Goal: Find specific page/section: Find specific page/section

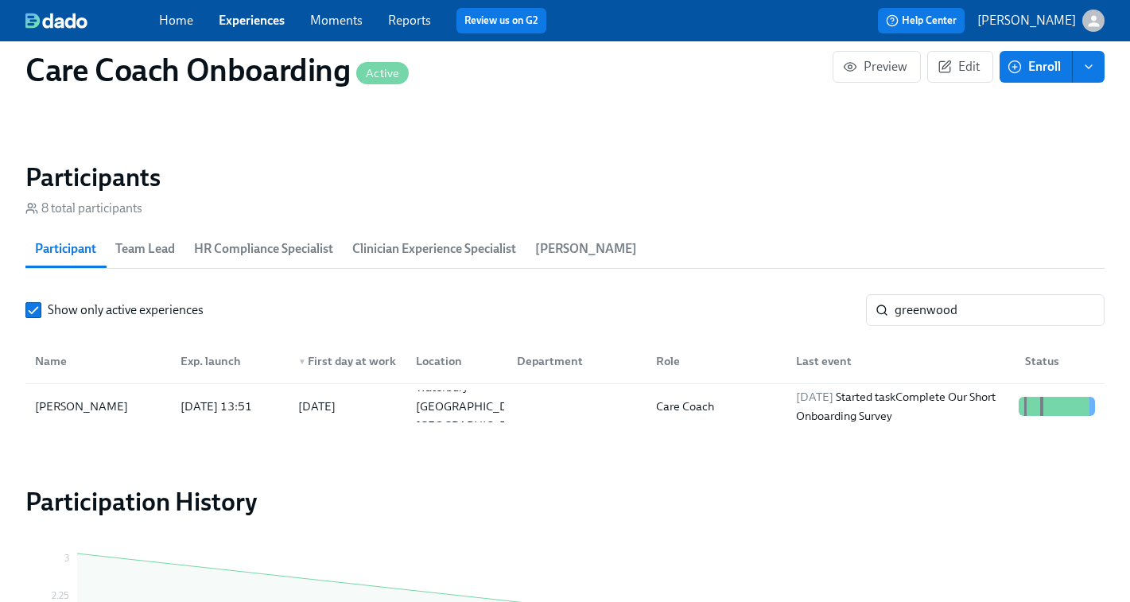
scroll to position [0, 8455]
click at [238, 14] on link "Experiences" at bounding box center [252, 20] width 66 height 15
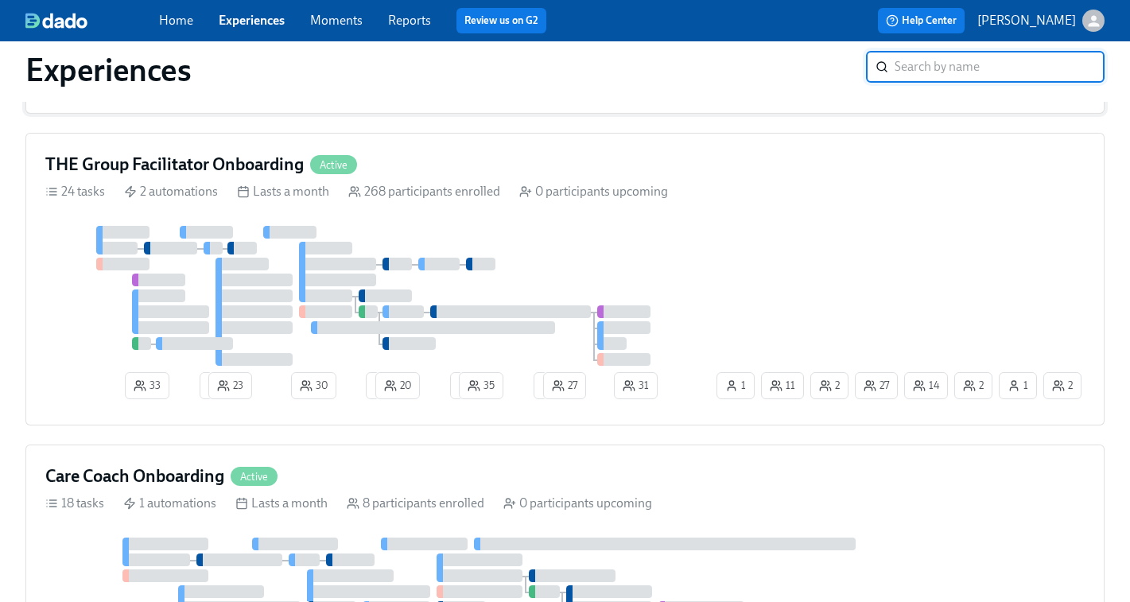
scroll to position [445, 0]
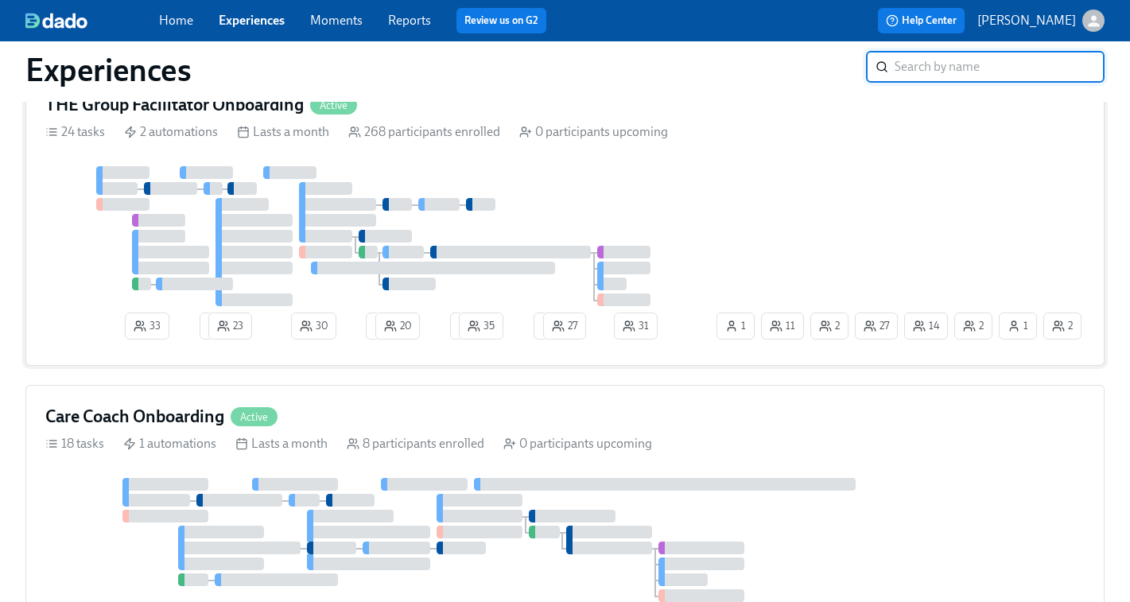
click at [892, 219] on div "33 2 23 30 4 20 2 35 1 27 31 1 14 27 2 2 2 11 1" at bounding box center [564, 256] width 1039 height 180
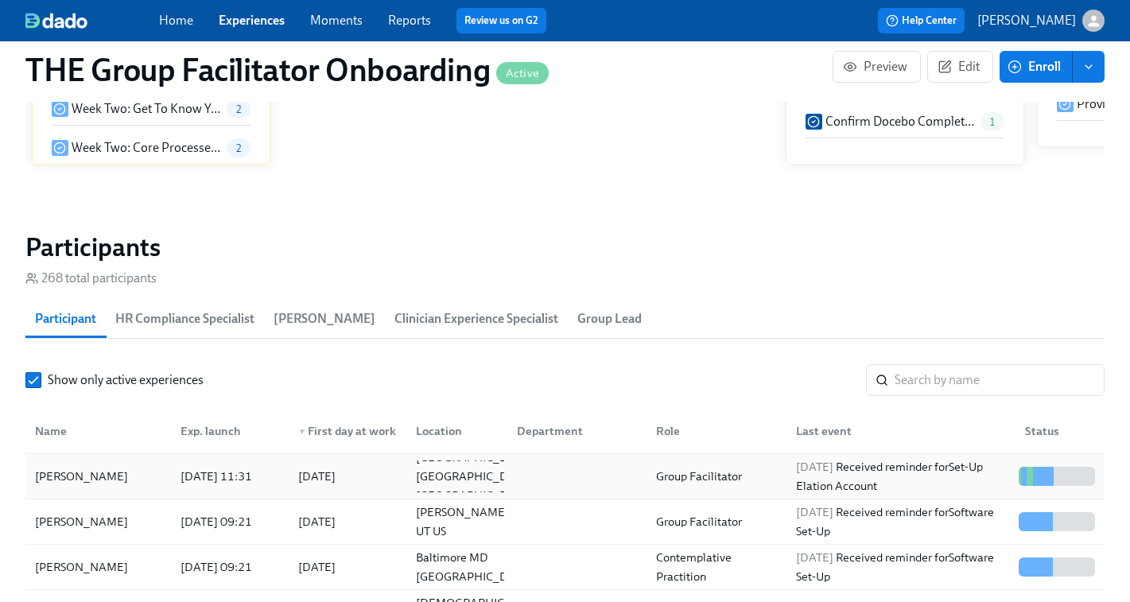
scroll to position [44, 0]
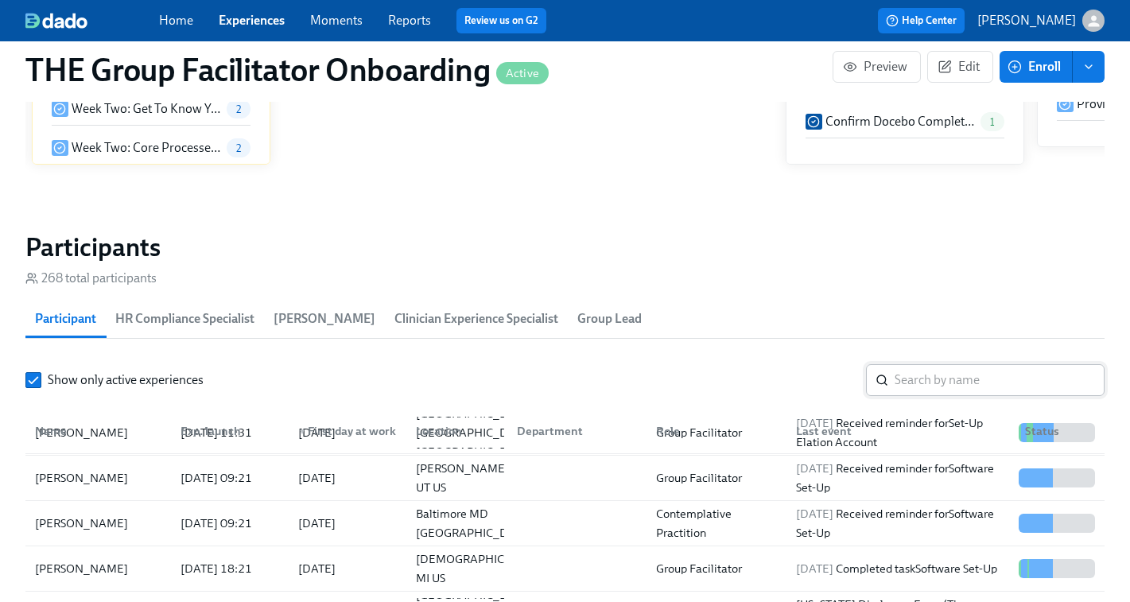
click at [898, 384] on input "search" at bounding box center [999, 380] width 210 height 32
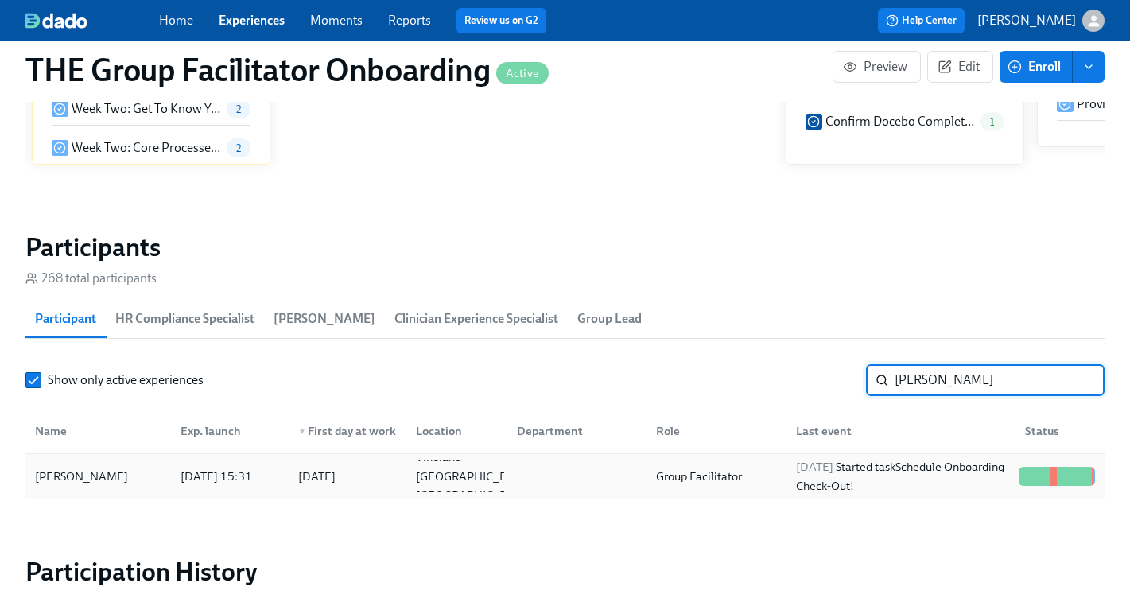
type input "[PERSON_NAME]"
click at [839, 477] on div "[DATE] Started task Schedule Onboarding Check-Out!" at bounding box center [900, 476] width 223 height 38
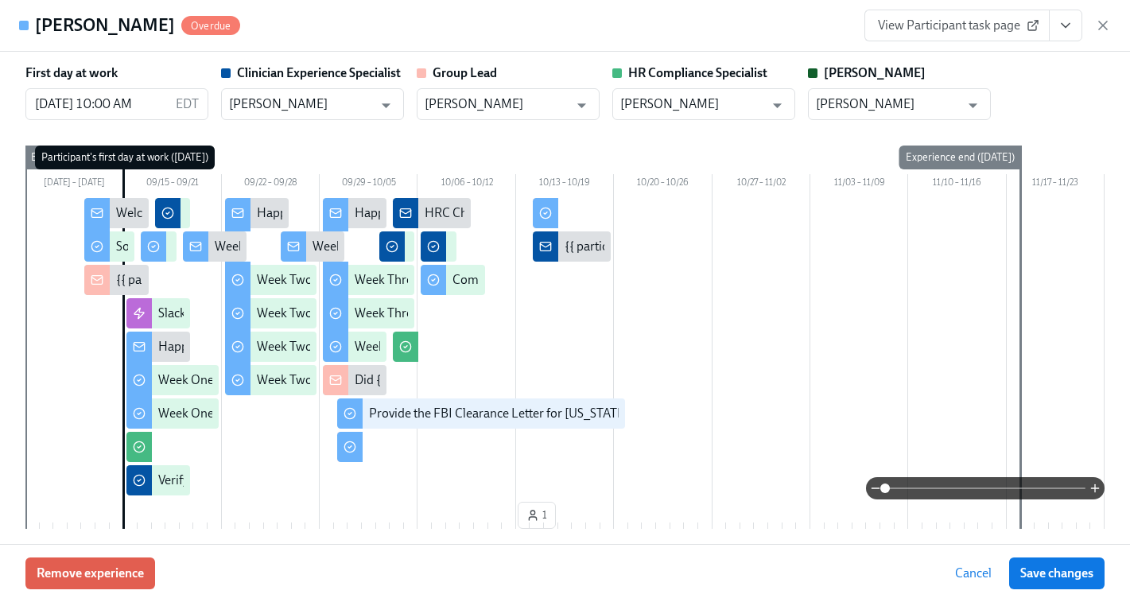
click at [980, 37] on link "View Participant task page" at bounding box center [956, 26] width 185 height 32
click at [1069, 39] on button "View task page" at bounding box center [1065, 26] width 33 height 32
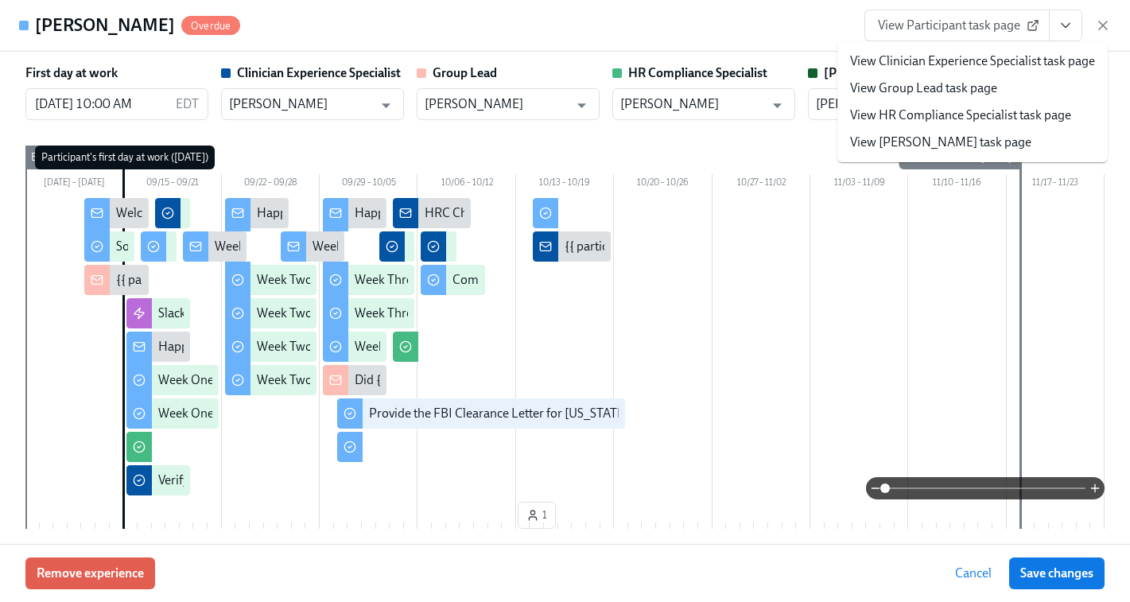
click at [1111, 309] on div "First day at work [DATE] 10:00 AM EDT ​ Clinician Experience Specialist [PERSON…" at bounding box center [565, 298] width 1130 height 492
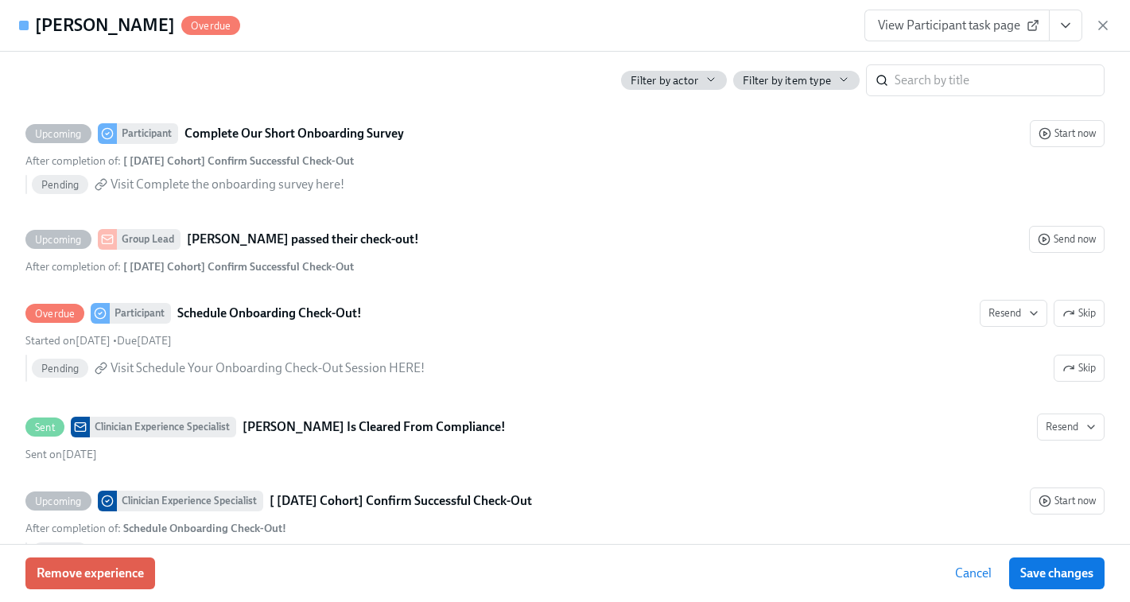
scroll to position [4516, 0]
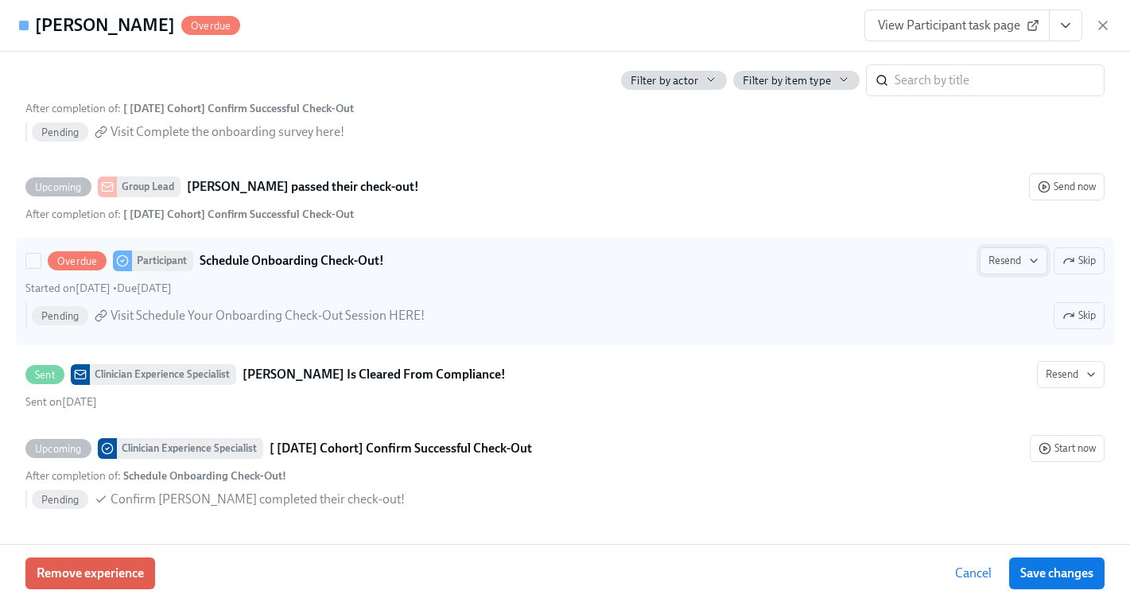
click at [1029, 262] on icon "button" at bounding box center [1033, 260] width 13 height 13
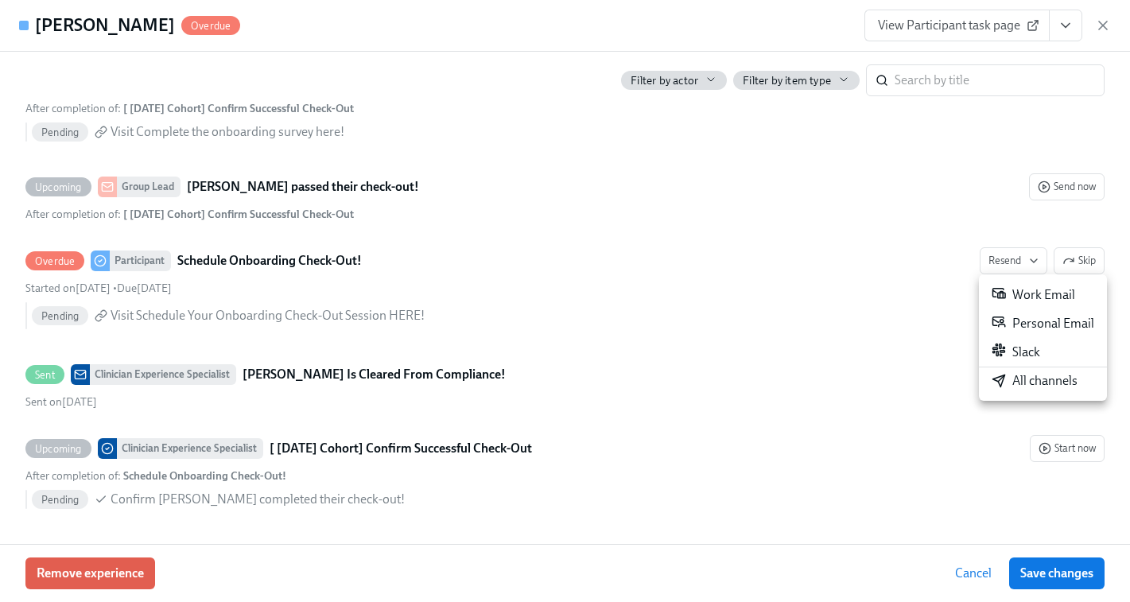
click at [1007, 378] on div "All channels" at bounding box center [1034, 380] width 86 height 17
